Goal: Information Seeking & Learning: Find specific fact

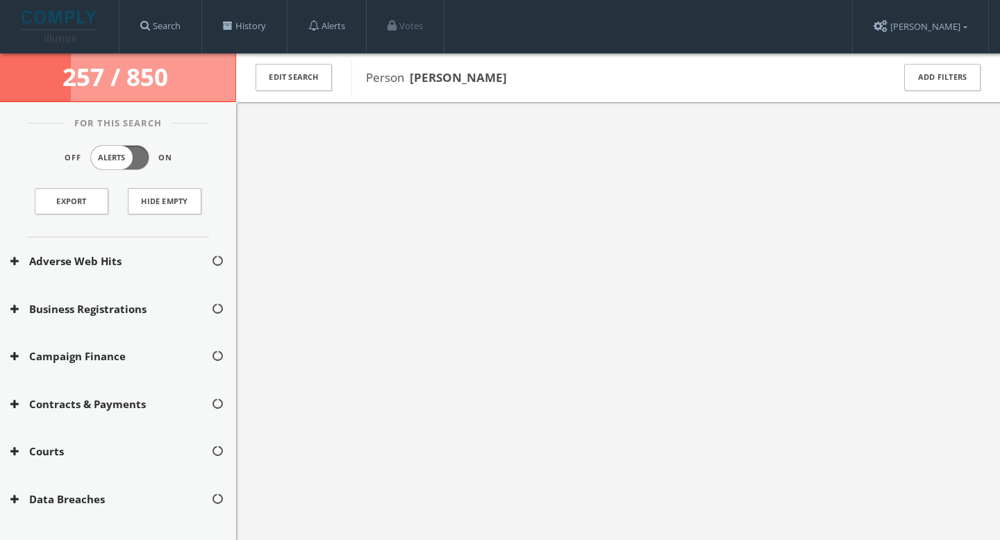
click at [70, 24] on img at bounding box center [61, 26] width 78 height 32
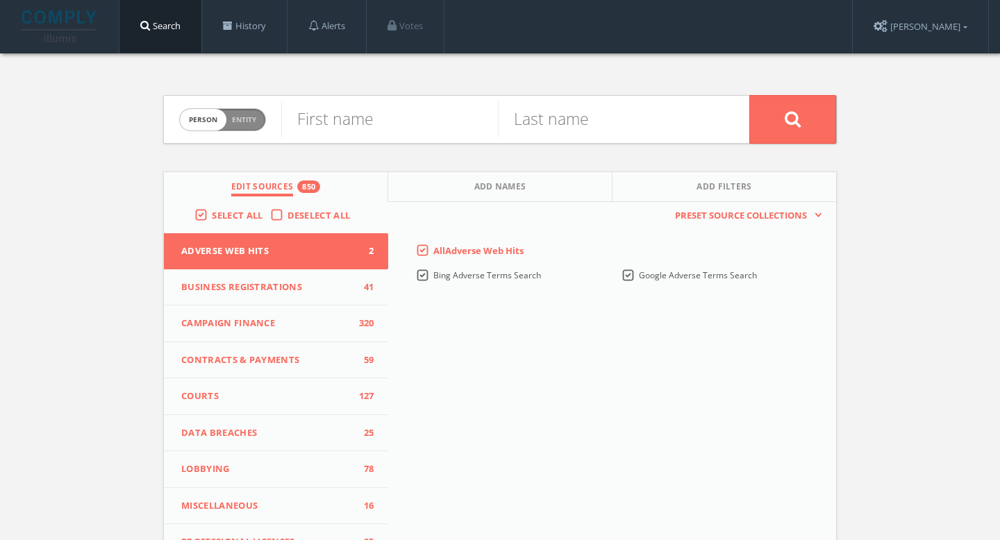
click at [253, 115] on span "Entity" at bounding box center [244, 120] width 24 height 10
checkbox input "true"
click at [358, 121] on input "text" at bounding box center [515, 119] width 468 height 36
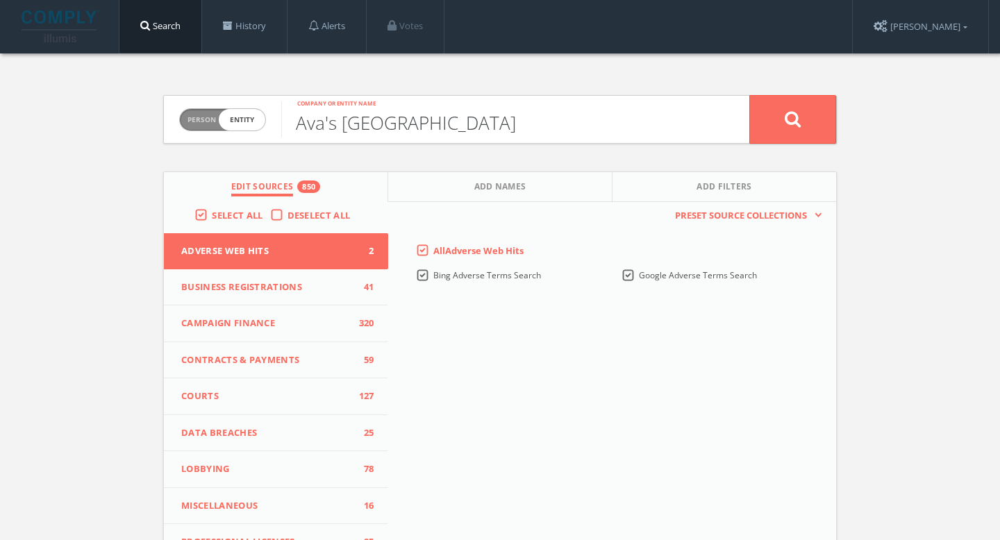
type input "Ava's [GEOGRAPHIC_DATA]"
click at [816, 116] on button at bounding box center [792, 119] width 87 height 49
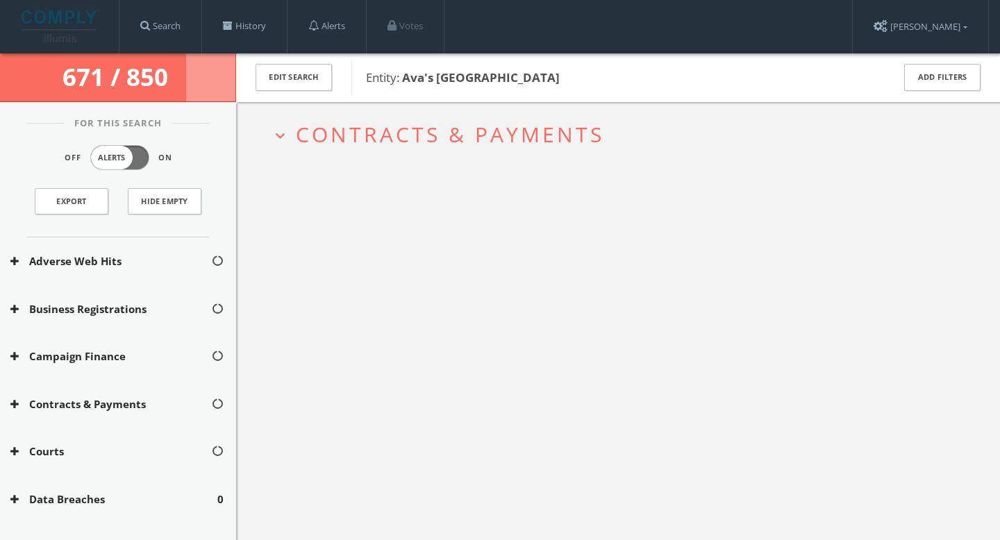
click at [564, 130] on span "Contracts & Payments" at bounding box center [450, 134] width 308 height 28
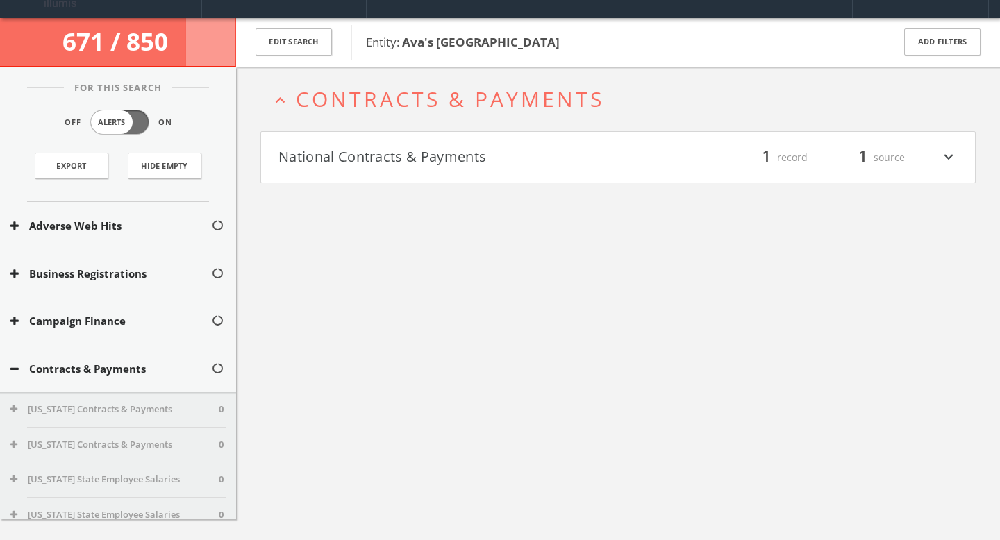
click at [494, 179] on div "expand_less Contracts & Payments National Contracts & Payments filter_list 1 re…" at bounding box center [618, 337] width 764 height 540
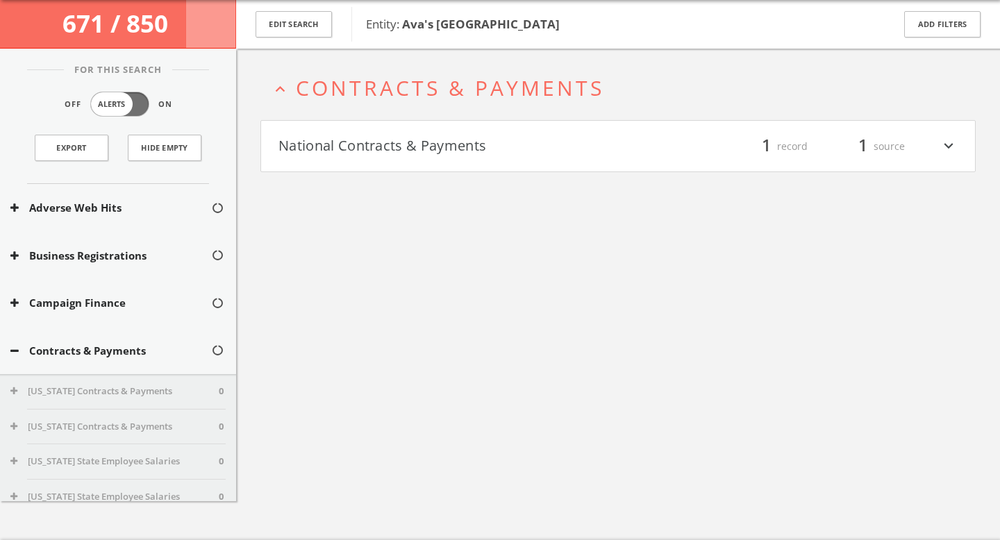
click at [485, 163] on h4 "National Contracts & Payments filter_list 1 record 1 source expand_more" at bounding box center [618, 146] width 714 height 51
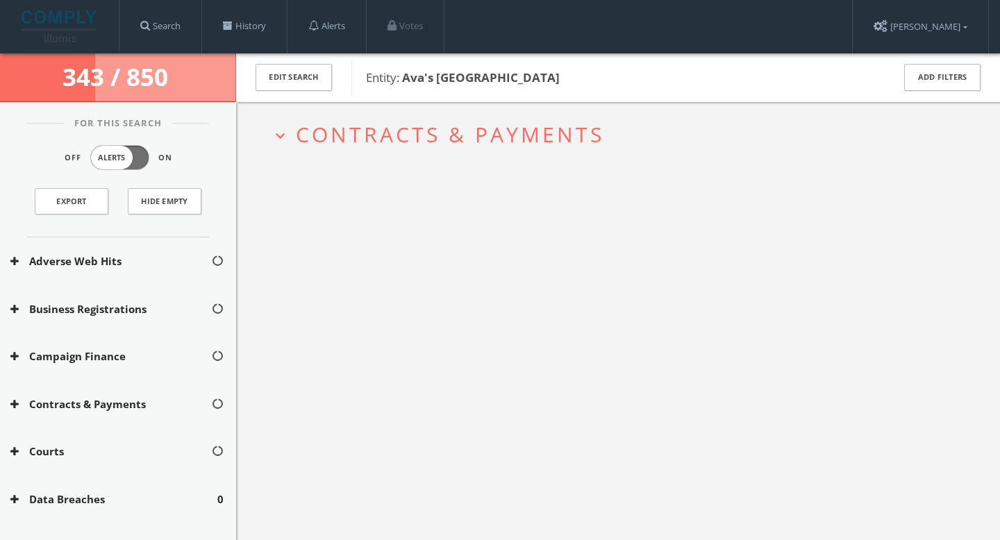
click at [56, 19] on img at bounding box center [61, 26] width 78 height 32
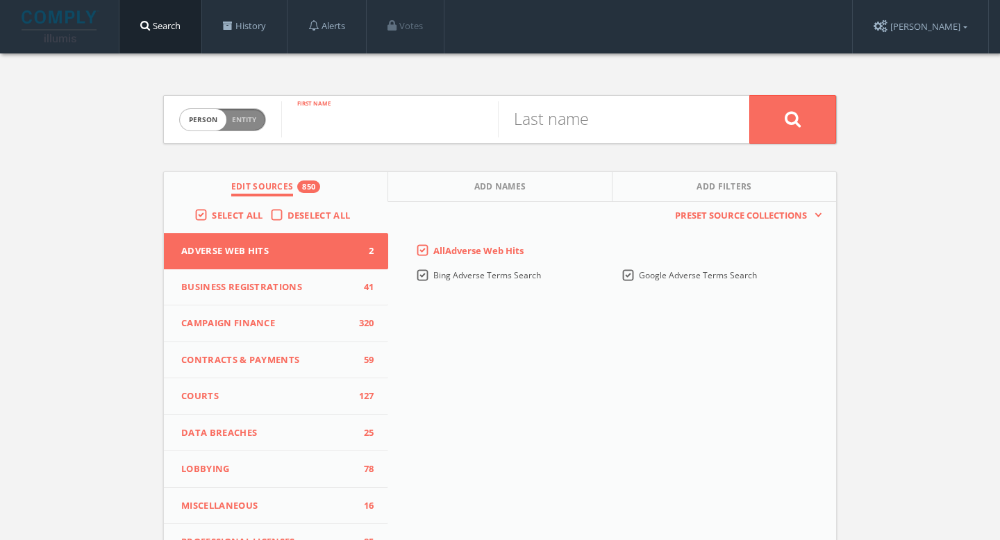
click at [392, 115] on input "text" at bounding box center [389, 119] width 217 height 36
type input "Ina"
type input "[PERSON_NAME]"
click at [784, 128] on button at bounding box center [792, 119] width 87 height 49
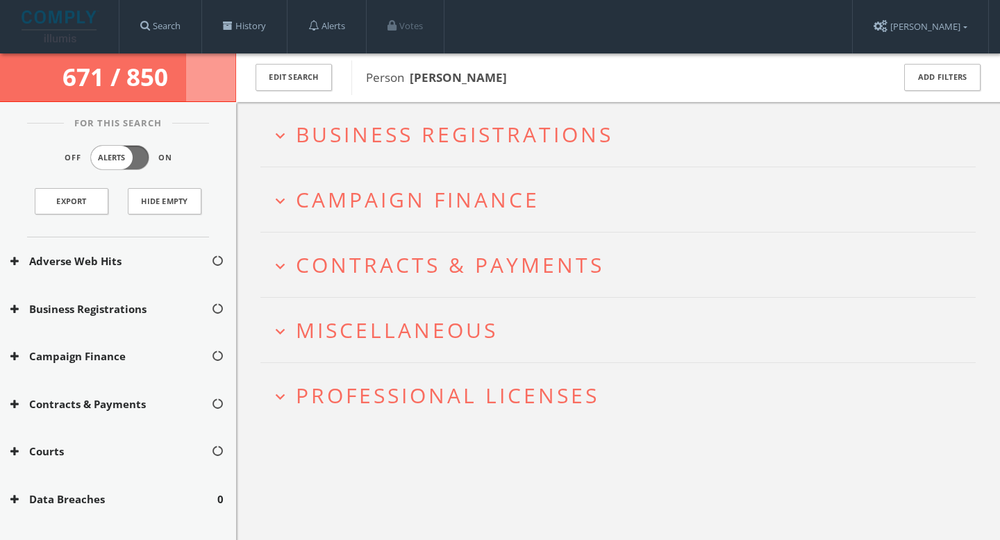
click at [533, 130] on span "Business Registrations" at bounding box center [454, 134] width 317 height 28
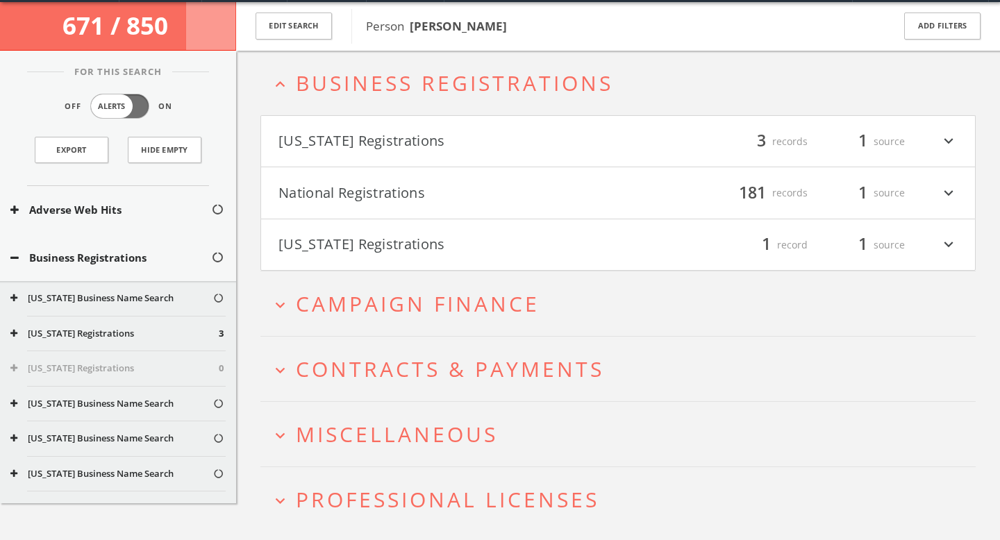
scroll to position [53, 0]
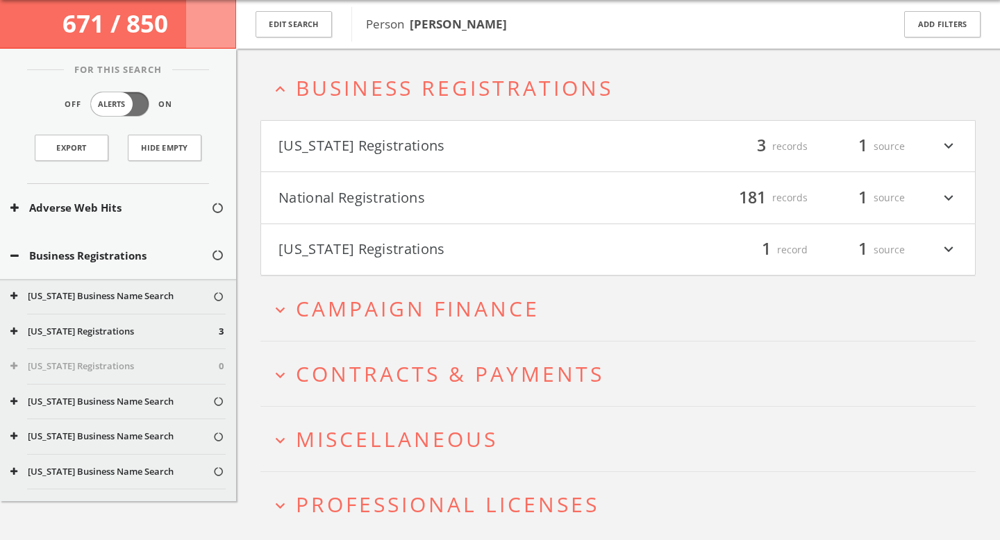
click at [446, 94] on span "Business Registrations" at bounding box center [454, 88] width 317 height 28
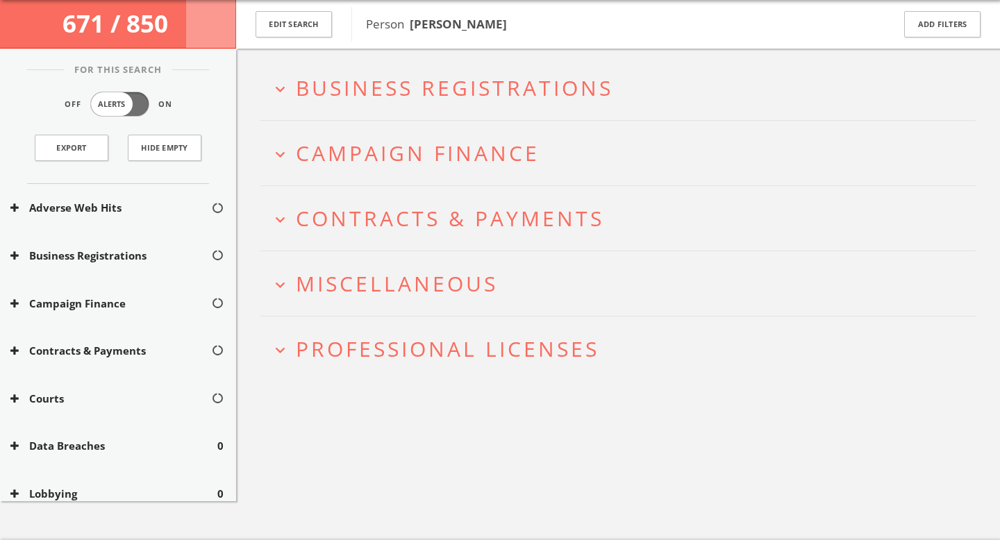
click at [417, 158] on span "Campaign Finance" at bounding box center [418, 153] width 244 height 28
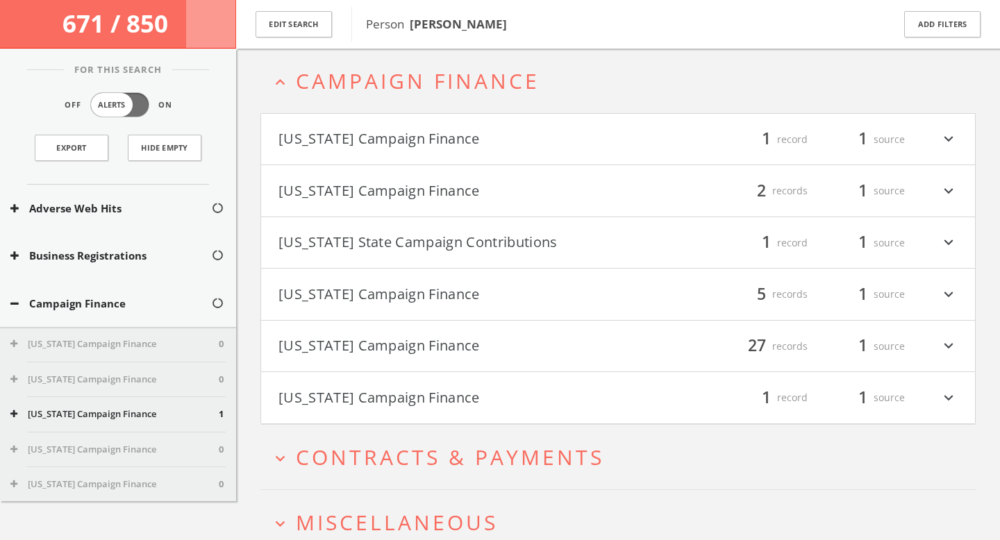
click at [395, 397] on button "[US_STATE] Campaign Finance" at bounding box center [447, 398] width 339 height 24
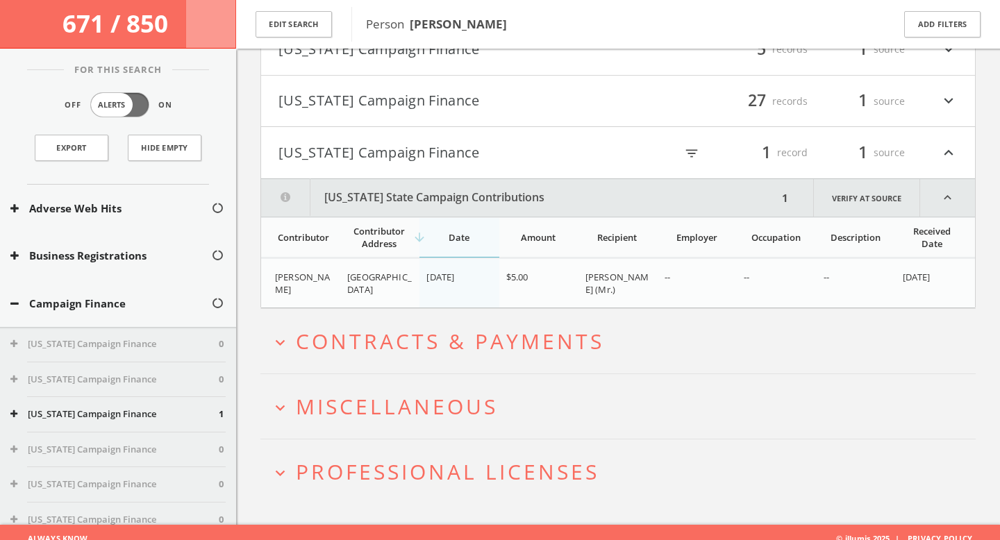
scroll to position [383, 0]
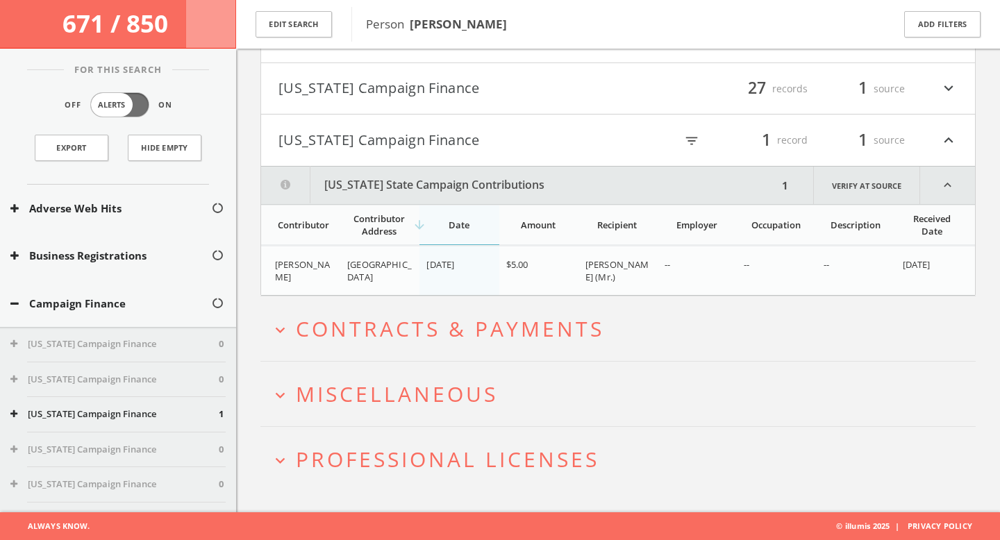
click at [377, 101] on h4 "[US_STATE] Campaign Finance filter_list 27 records 1 source expand_more" at bounding box center [618, 88] width 714 height 51
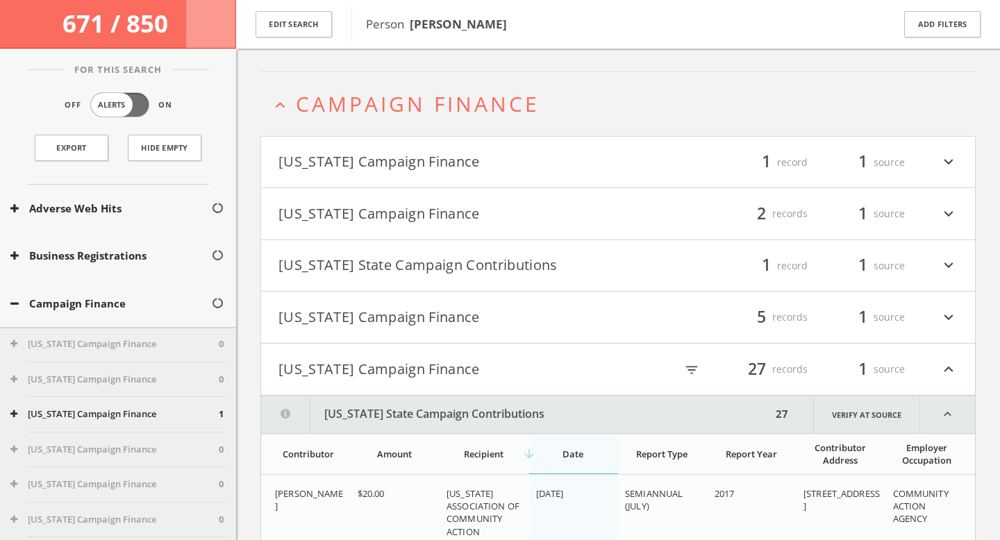
scroll to position [142, 0]
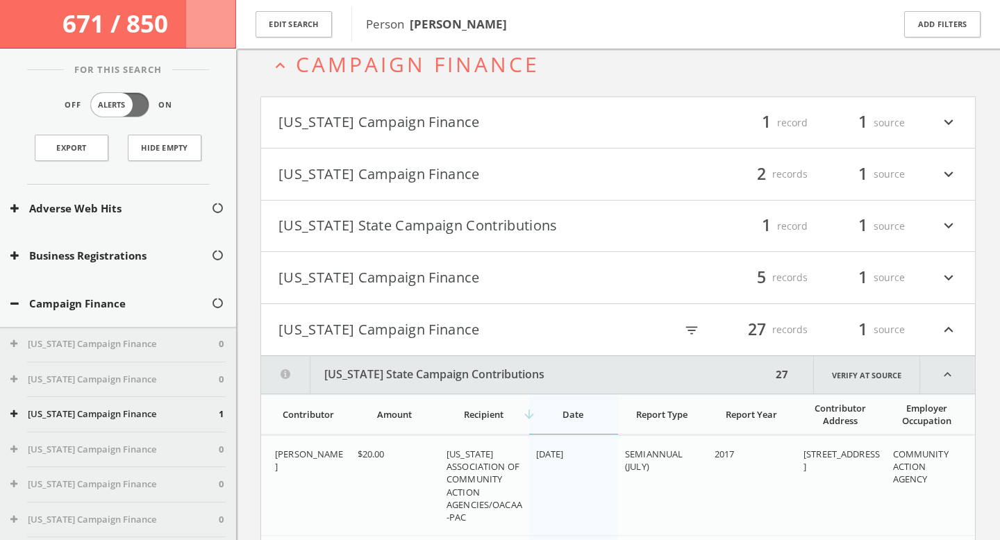
click at [694, 328] on icon "filter_list" at bounding box center [691, 330] width 15 height 15
type input "duke"
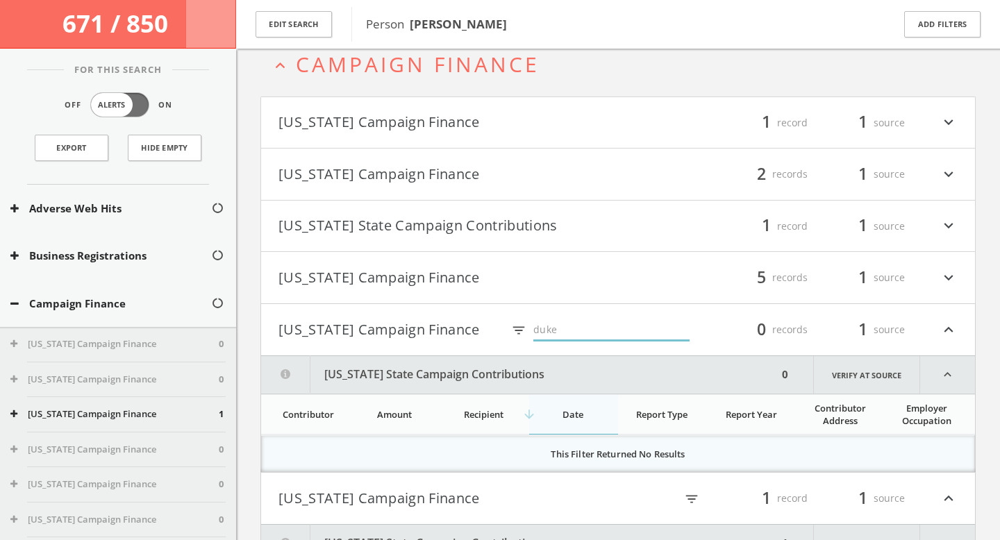
click at [376, 287] on button "[US_STATE] Campaign Finance" at bounding box center [447, 278] width 339 height 24
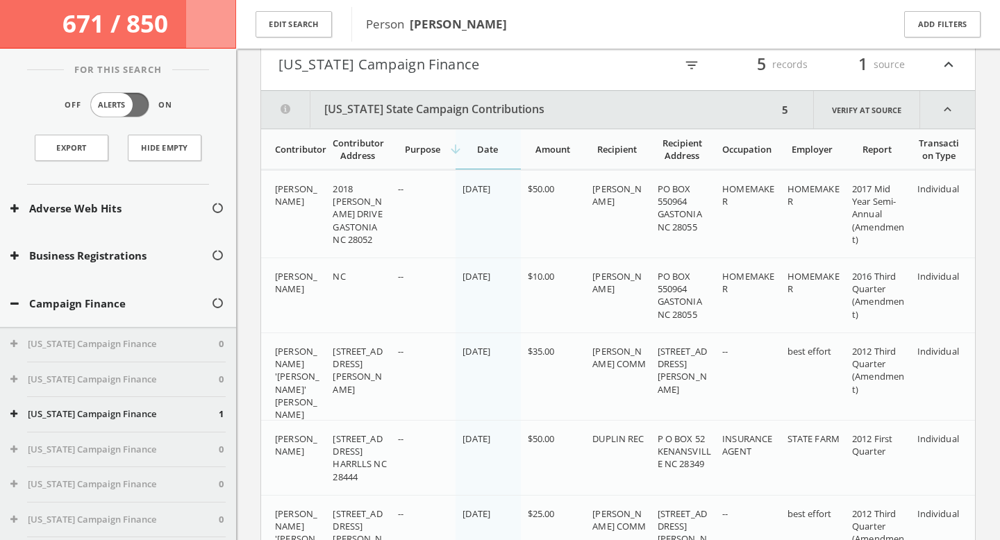
scroll to position [343, 0]
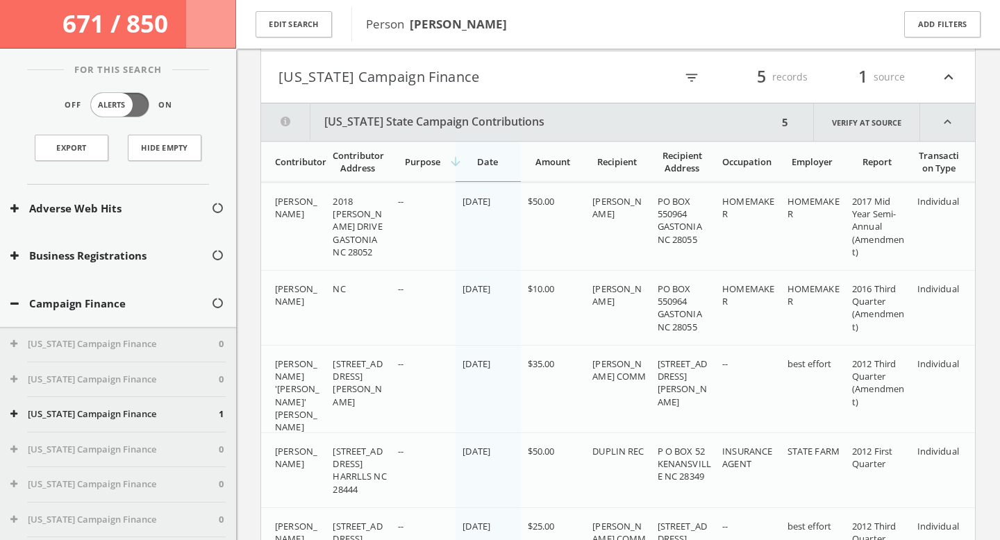
click at [698, 80] on icon "filter_list" at bounding box center [691, 77] width 15 height 15
type input "duke"
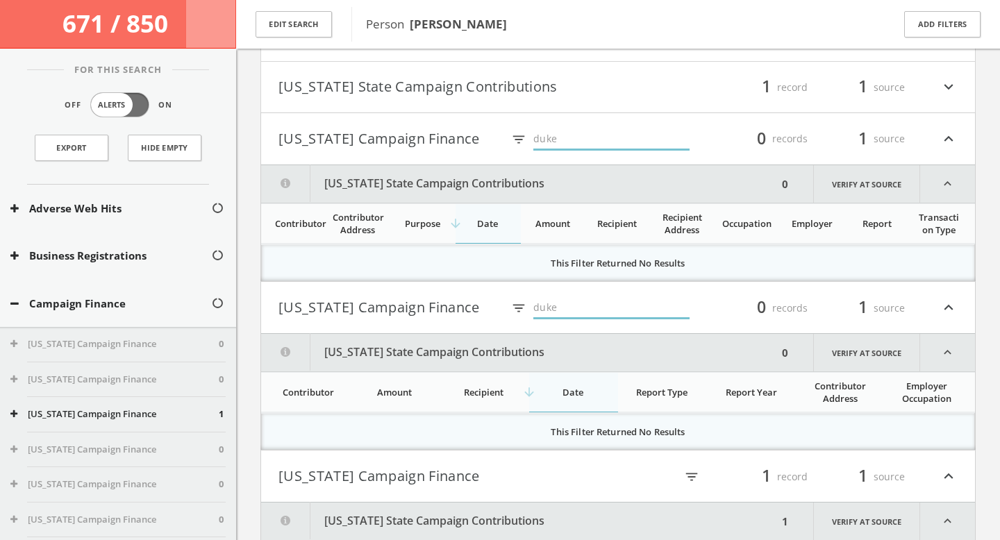
scroll to position [280, 0]
click at [374, 140] on button "[US_STATE] Campaign Finance" at bounding box center [390, 140] width 224 height 24
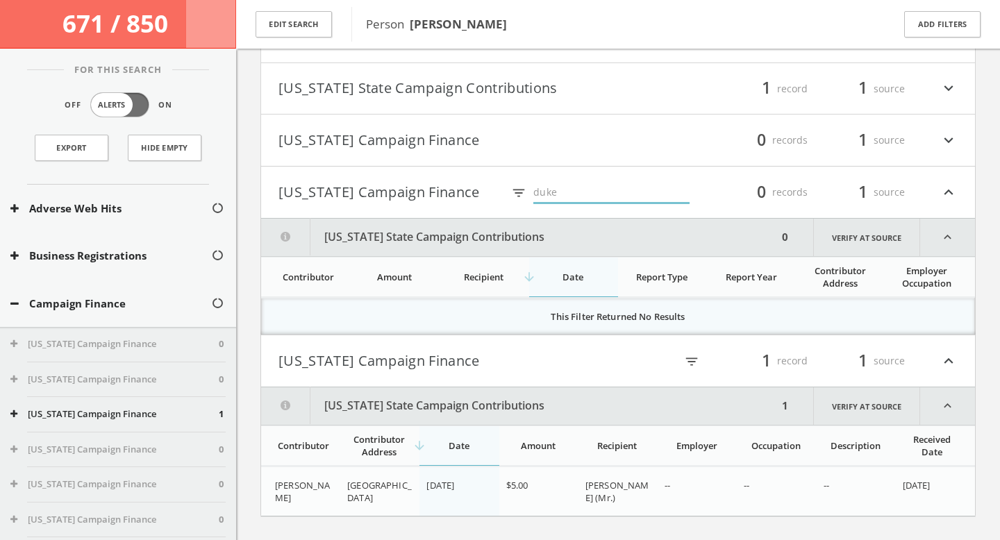
click at [367, 203] on button "[US_STATE] Campaign Finance" at bounding box center [390, 192] width 224 height 24
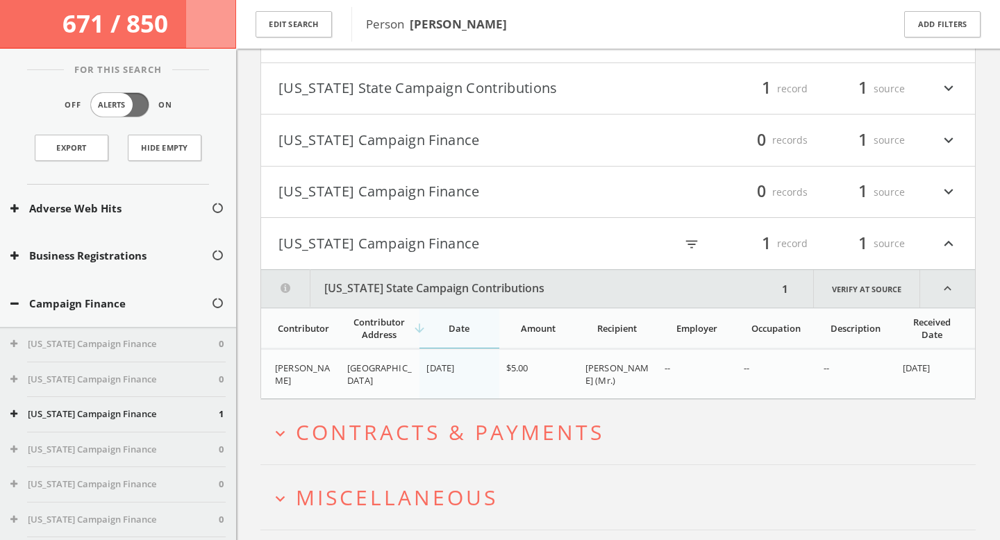
click at [370, 248] on button "[US_STATE] Campaign Finance" at bounding box center [447, 244] width 339 height 24
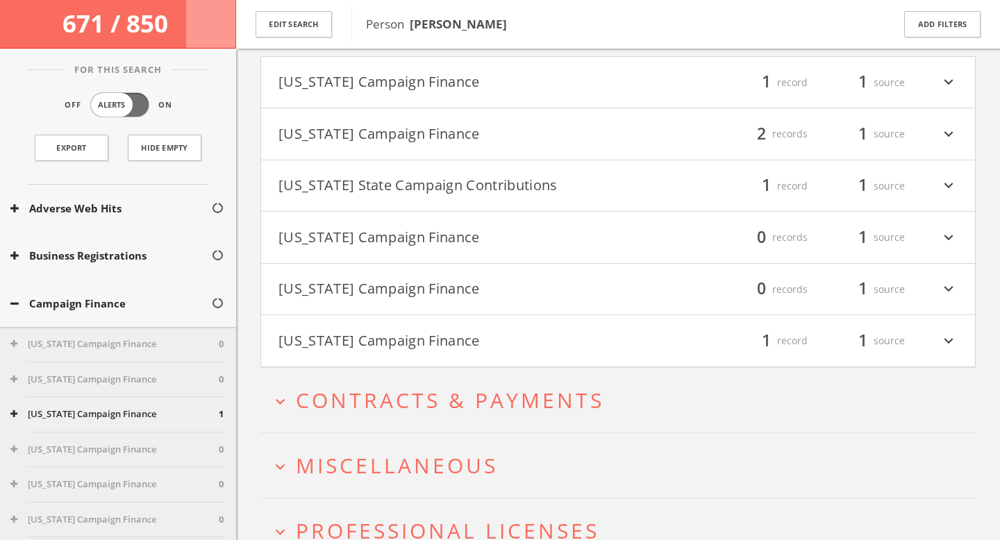
click at [371, 94] on h4 "[US_STATE] Campaign Finance filter_list 1 record 1 source expand_more" at bounding box center [618, 82] width 714 height 51
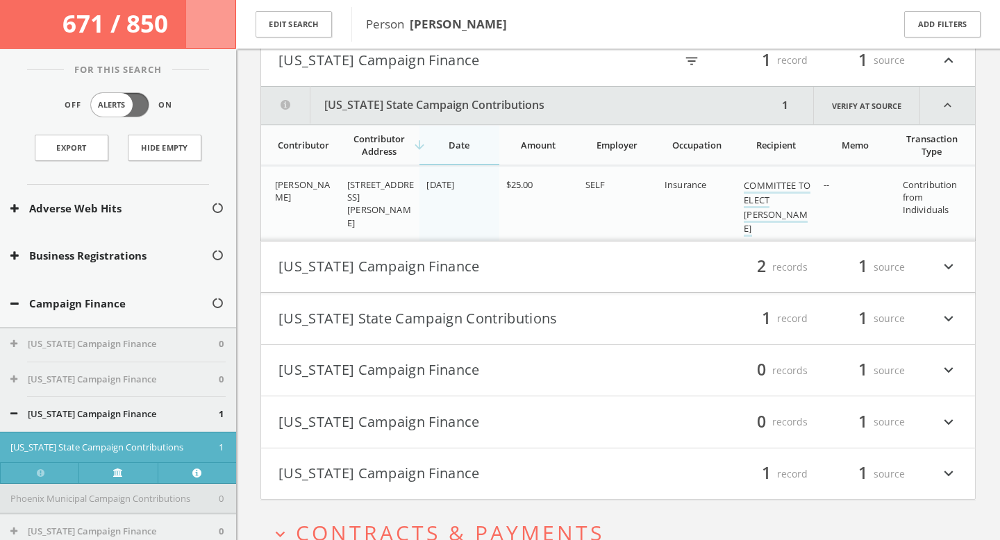
click at [529, 258] on button "[US_STATE] Campaign Finance" at bounding box center [447, 267] width 339 height 24
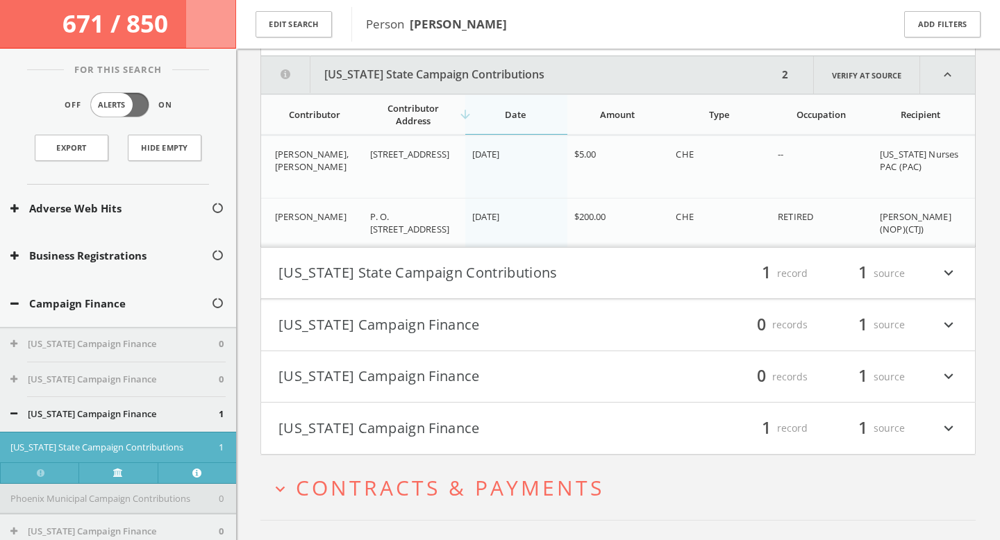
scroll to position [448, 0]
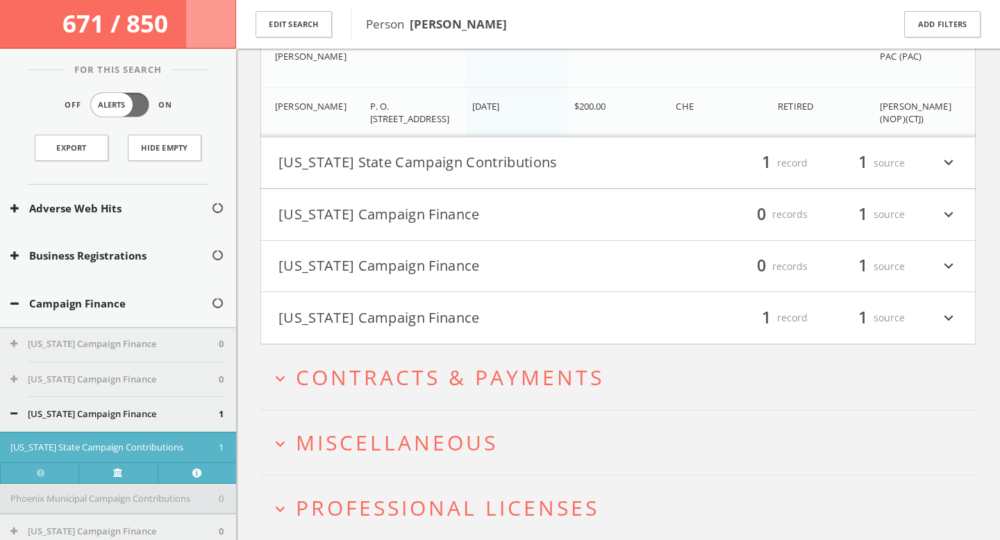
click at [497, 151] on button "[US_STATE] State Campaign Contributions" at bounding box center [447, 163] width 339 height 24
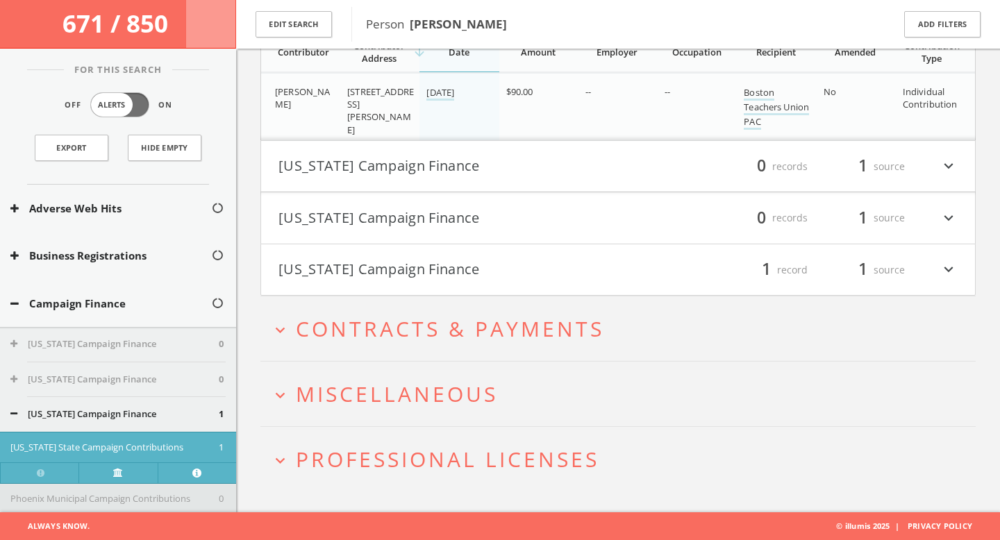
click at [572, 328] on span "Contracts & Payments" at bounding box center [450, 328] width 308 height 28
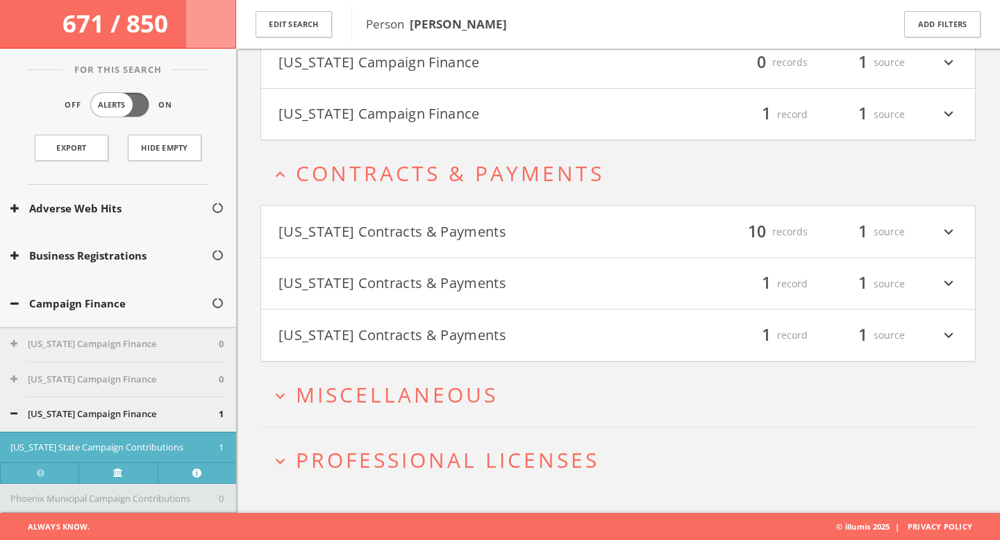
scroll to position [904, 0]
click at [521, 224] on button "[US_STATE] Contracts & Payments" at bounding box center [447, 232] width 339 height 24
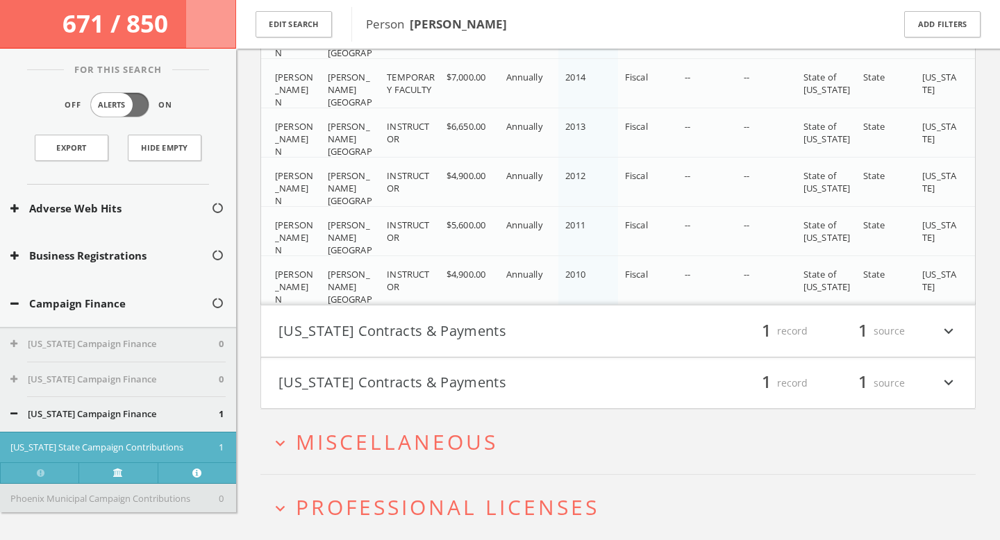
scroll to position [1542, 0]
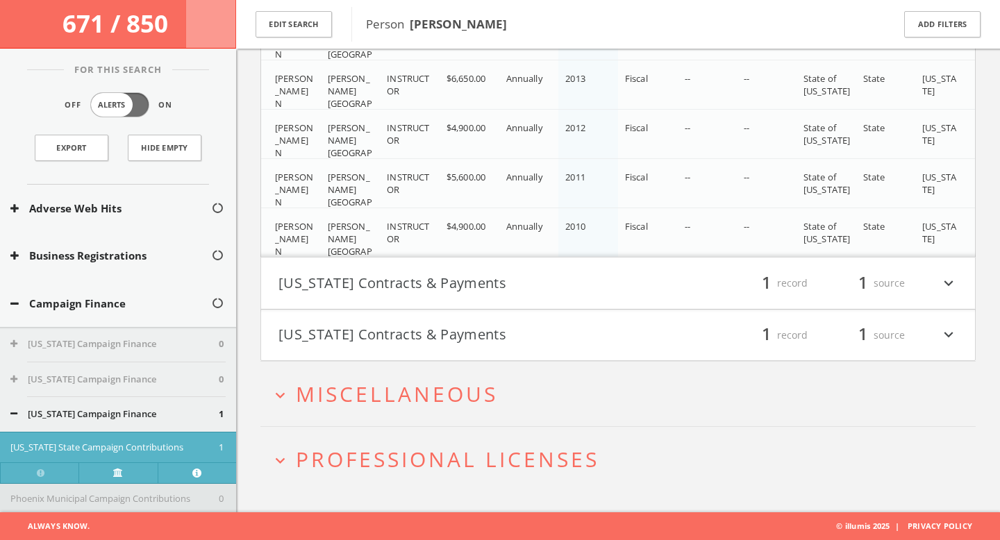
click at [452, 387] on span "Miscellaneous" at bounding box center [397, 394] width 202 height 28
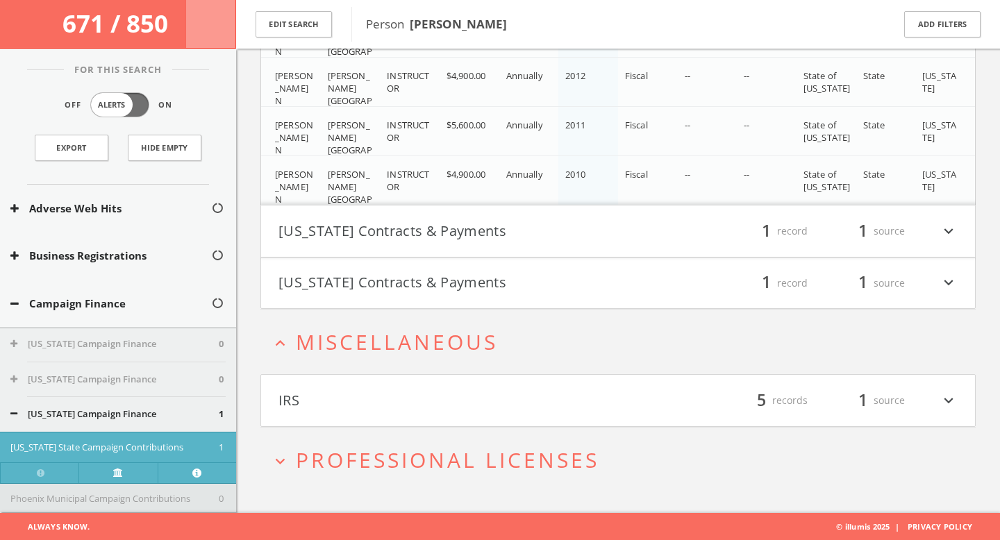
click at [453, 469] on span "Professional Licenses" at bounding box center [447, 460] width 303 height 28
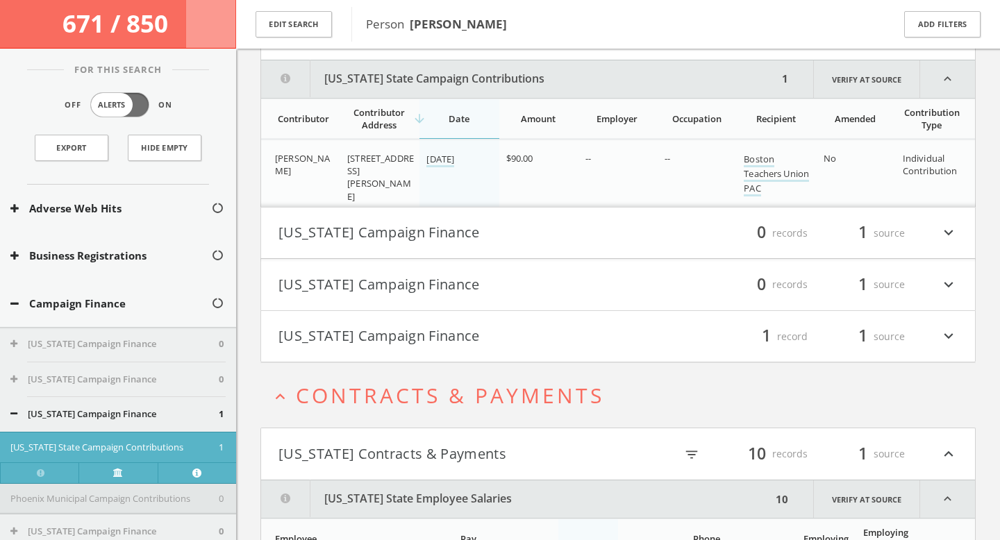
scroll to position [0, 0]
